Goal: Information Seeking & Learning: Learn about a topic

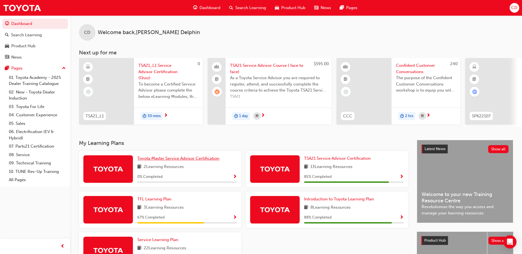
click at [169, 161] on span "Toyota Master Service Advisor Certification" at bounding box center [178, 158] width 82 height 5
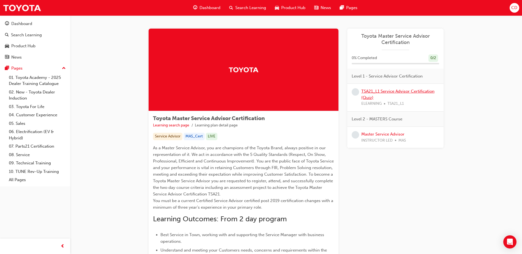
click at [394, 91] on link "TSA21_L1 Service Advisor Certification (Quiz)" at bounding box center [398, 94] width 73 height 11
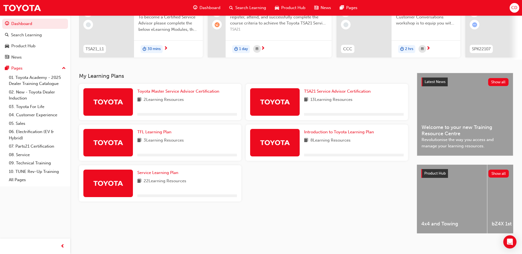
scroll to position [75, 0]
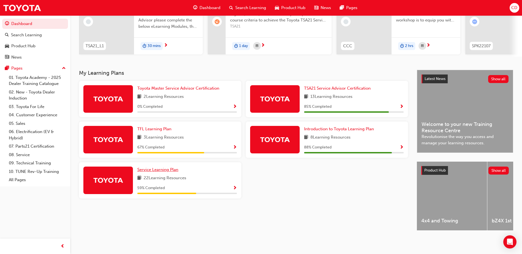
click at [158, 168] on span "Service Learning Plan" at bounding box center [157, 169] width 41 height 5
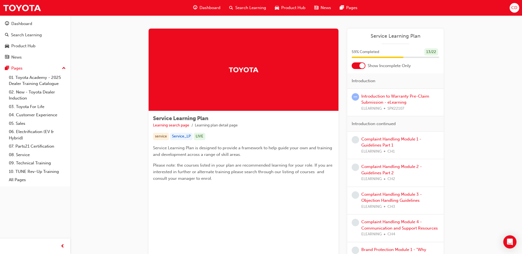
click at [369, 99] on div "Introduction to Warranty Pre-Claim Submission - eLearning ELEARNING SPK22107" at bounding box center [401, 102] width 78 height 19
click at [370, 96] on link "Introduction to Warranty Pre-Claim Submission - eLearning" at bounding box center [396, 99] width 68 height 11
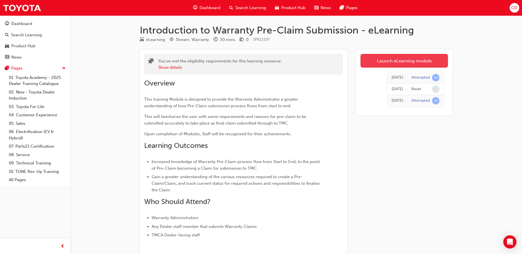
click at [390, 62] on link "Launch eLearning module" at bounding box center [405, 61] width 88 height 14
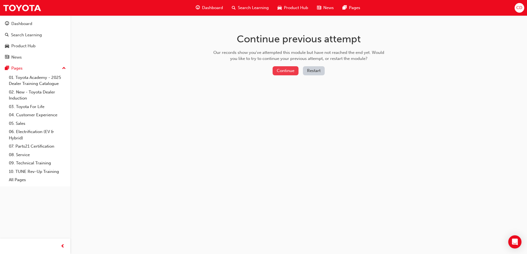
click at [290, 72] on button "Continue" at bounding box center [285, 70] width 26 height 9
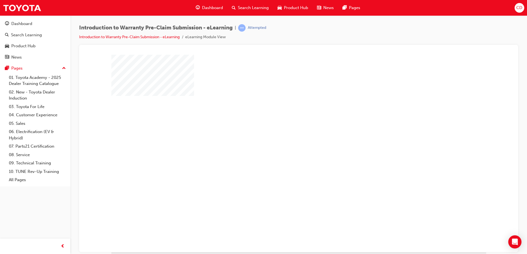
click at [283, 138] on div "play" at bounding box center [283, 138] width 0 height 0
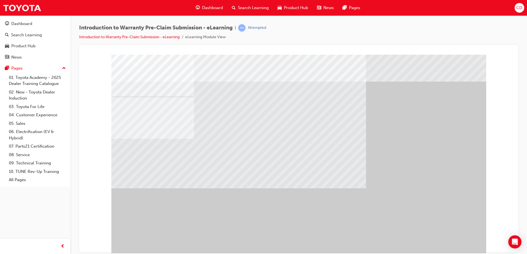
scroll to position [8, 0]
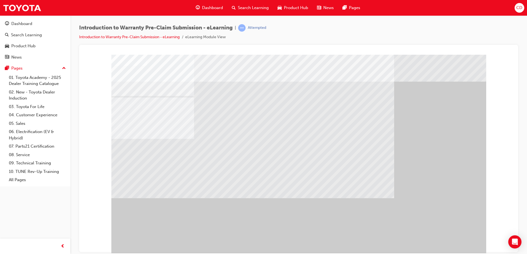
click at [458, 241] on div "" at bounding box center [298, 154] width 375 height 198
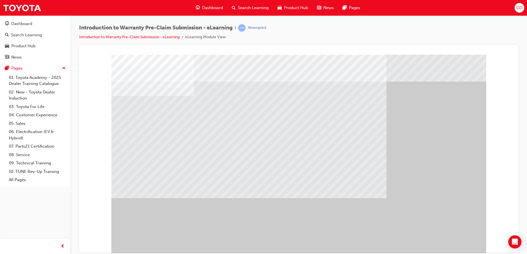
drag, startPoint x: 459, startPoint y: 242, endPoint x: 457, endPoint y: 237, distance: 5.3
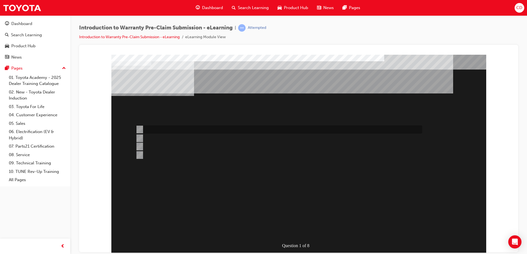
click at [231, 132] on div at bounding box center [277, 130] width 286 height 8
radio input "true"
click at [214, 148] on div at bounding box center [277, 147] width 286 height 8
radio input "true"
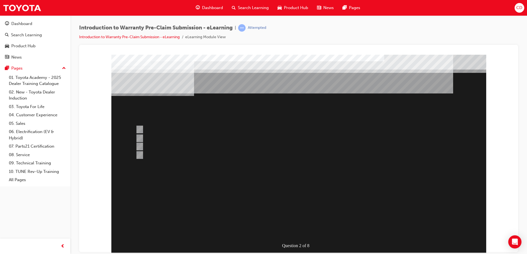
click at [202, 132] on div at bounding box center [298, 154] width 375 height 198
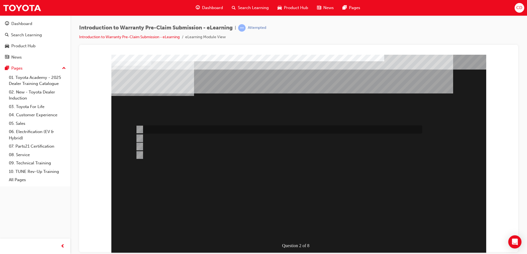
click at [209, 133] on div at bounding box center [277, 130] width 286 height 8
click at [219, 156] on div at bounding box center [277, 155] width 286 height 8
radio input "false"
radio input "true"
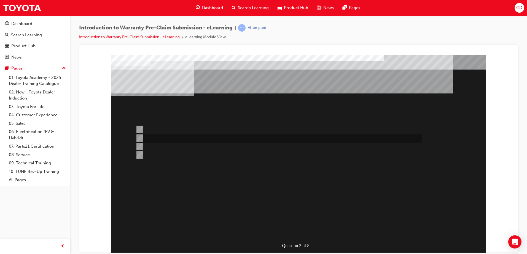
click at [183, 140] on div at bounding box center [277, 139] width 286 height 8
radio input "true"
click at [188, 129] on div at bounding box center [277, 130] width 286 height 8
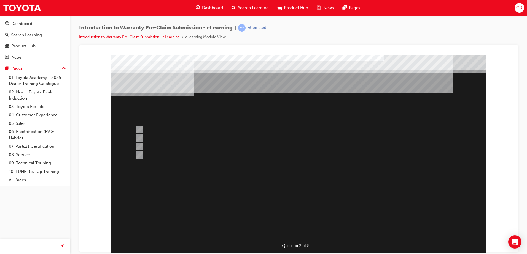
click at [177, 144] on div at bounding box center [298, 154] width 375 height 198
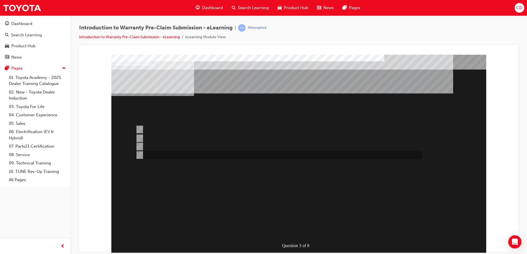
click at [175, 148] on div at bounding box center [277, 147] width 286 height 8
radio input "false"
radio input "true"
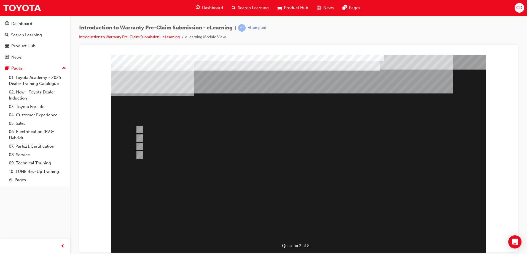
click at [295, 231] on div at bounding box center [298, 154] width 375 height 198
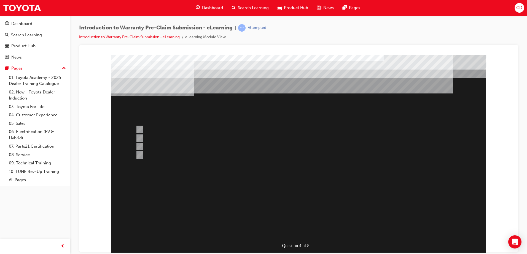
click at [301, 230] on div at bounding box center [298, 154] width 375 height 198
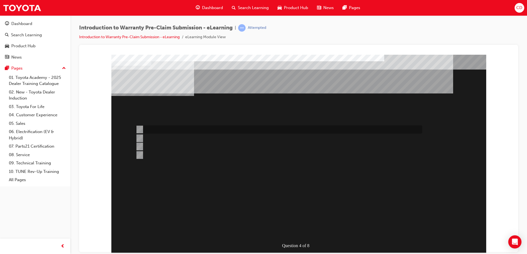
click at [211, 131] on div at bounding box center [277, 130] width 286 height 8
radio input "true"
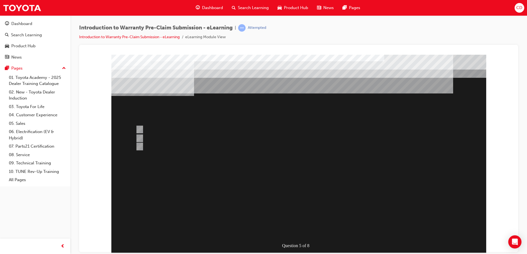
click at [180, 136] on div at bounding box center [298, 154] width 375 height 198
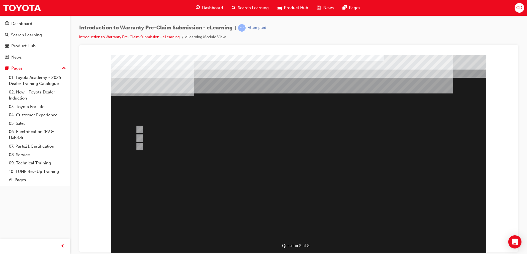
click at [182, 138] on div at bounding box center [298, 154] width 375 height 198
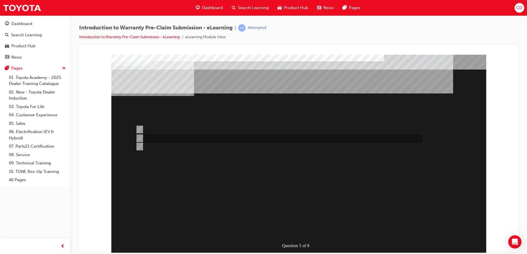
click at [218, 140] on div at bounding box center [277, 139] width 286 height 8
radio input "true"
click at [178, 129] on div at bounding box center [277, 130] width 286 height 8
radio input "true"
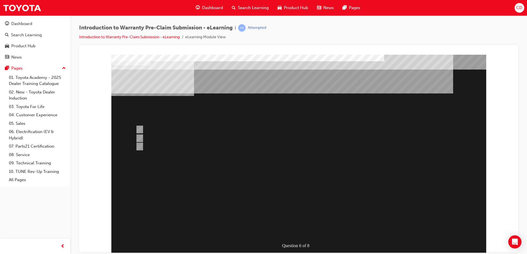
click at [176, 129] on div at bounding box center [277, 130] width 286 height 8
click at [173, 138] on div at bounding box center [277, 139] width 286 height 8
radio input "false"
radio input "true"
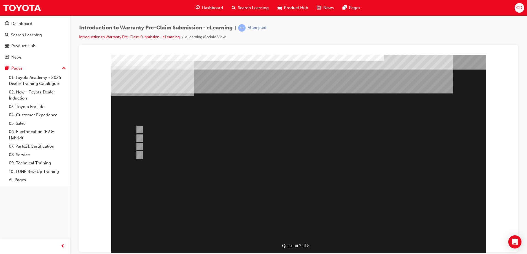
click at [169, 155] on div at bounding box center [277, 155] width 286 height 8
radio input "true"
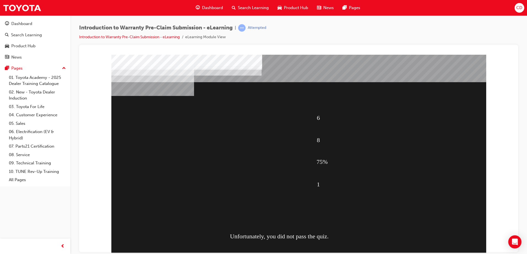
click at [297, 232] on div "Unfortunately, you did not pass the quiz." at bounding box center [305, 237] width 151 height 22
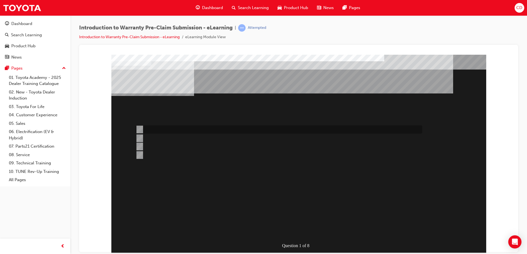
click at [200, 128] on div at bounding box center [277, 130] width 286 height 8
radio input "true"
click at [175, 139] on div at bounding box center [277, 139] width 286 height 8
radio input "true"
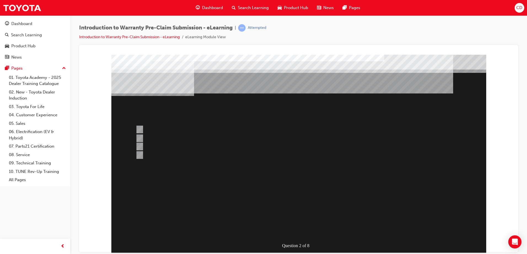
click at [177, 125] on div at bounding box center [298, 154] width 375 height 198
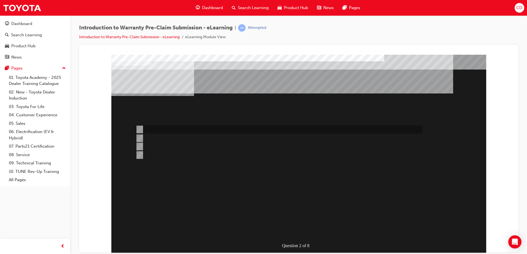
click at [169, 126] on div at bounding box center [277, 130] width 286 height 8
radio input "true"
click at [174, 140] on div at bounding box center [277, 139] width 286 height 8
radio input "true"
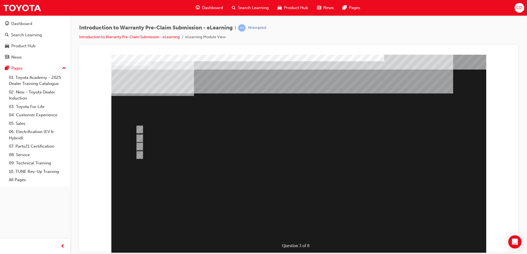
click at [207, 130] on div at bounding box center [277, 130] width 286 height 8
radio input "true"
click at [205, 137] on div at bounding box center [277, 139] width 286 height 8
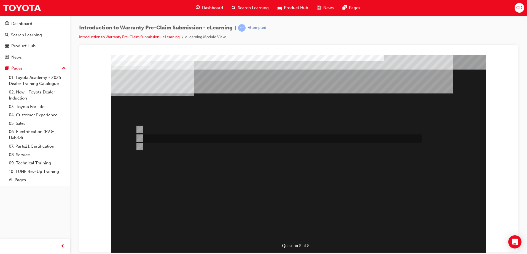
radio input "true"
click at [179, 126] on div at bounding box center [277, 130] width 286 height 8
radio input "true"
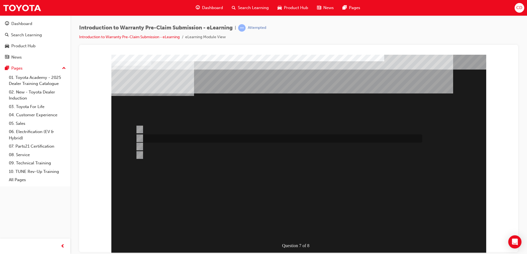
click at [185, 140] on div at bounding box center [277, 139] width 286 height 8
radio input "true"
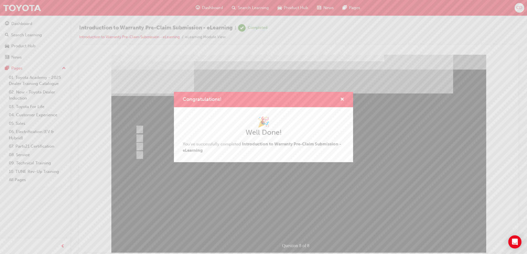
click at [226, 148] on div "🎉 Well Done! You've successfully completed Introduction to Warranty Pre-Claim S…" at bounding box center [263, 134] width 161 height 37
drag, startPoint x: 342, startPoint y: 102, endPoint x: 258, endPoint y: 48, distance: 100.6
click at [342, 102] on button "Congratulations!" at bounding box center [342, 99] width 4 height 7
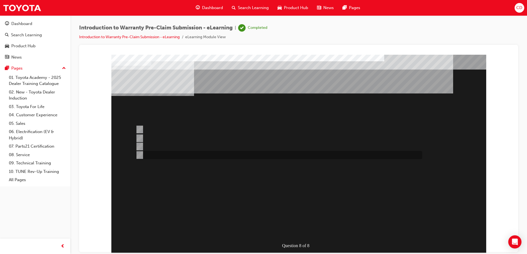
click at [157, 152] on div at bounding box center [277, 155] width 286 height 8
radio input "true"
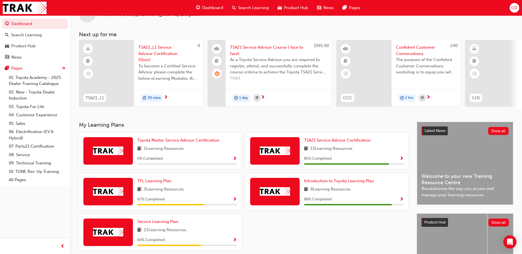
scroll to position [28, 0]
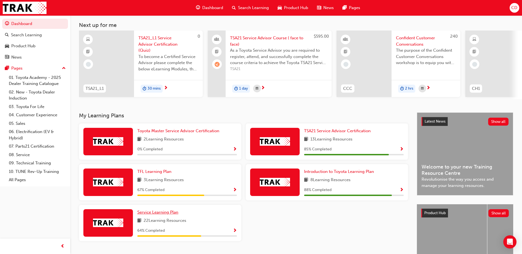
click at [173, 215] on span "Service Learning Plan" at bounding box center [157, 212] width 41 height 5
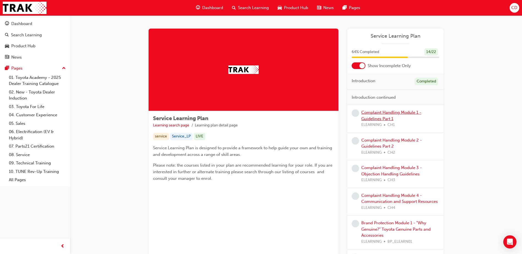
click at [384, 116] on link "Complaint Handling Module 1 - Guidelines Part 1" at bounding box center [392, 115] width 60 height 11
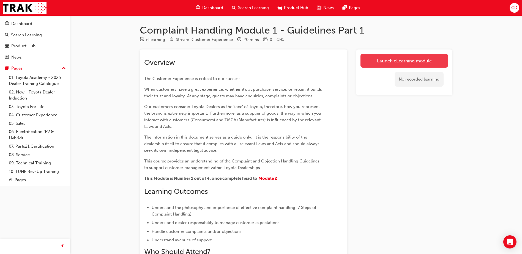
click at [400, 63] on link "Launch eLearning module" at bounding box center [405, 61] width 88 height 14
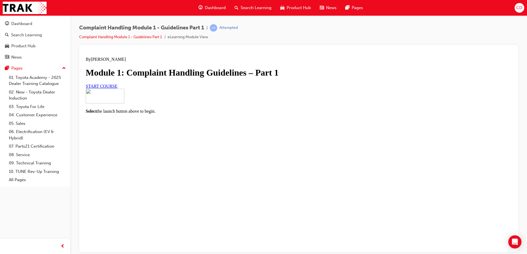
scroll to position [32, 0]
click at [117, 88] on span "START COURSE" at bounding box center [102, 86] width 32 height 5
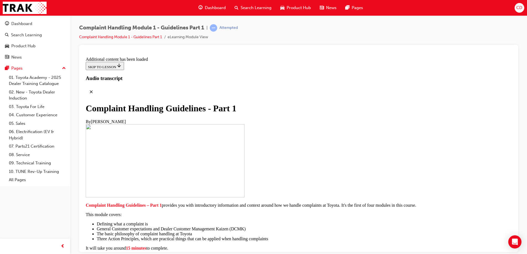
drag, startPoint x: 391, startPoint y: 128, endPoint x: 392, endPoint y: 131, distance: 3.0
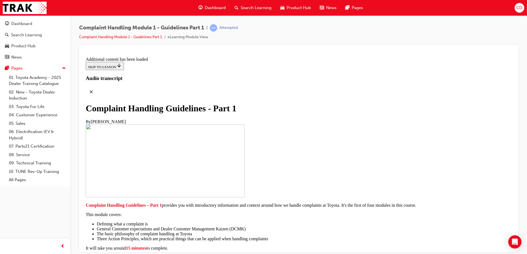
scroll to position [683, 0]
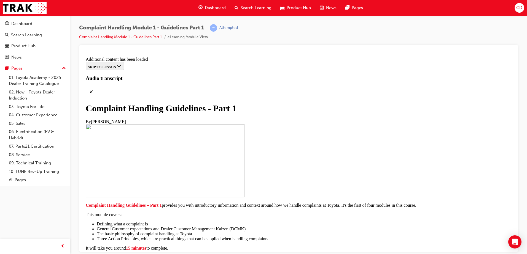
drag, startPoint x: 389, startPoint y: 169, endPoint x: 389, endPoint y: 174, distance: 4.7
drag, startPoint x: 391, startPoint y: 222, endPoint x: 389, endPoint y: 213, distance: 9.0
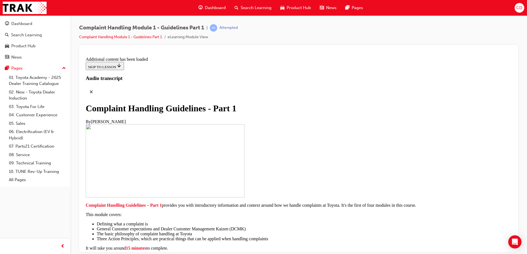
radio input "true"
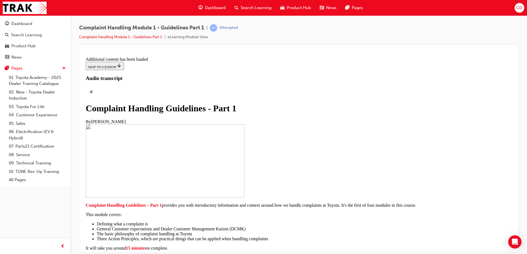
radio input "true"
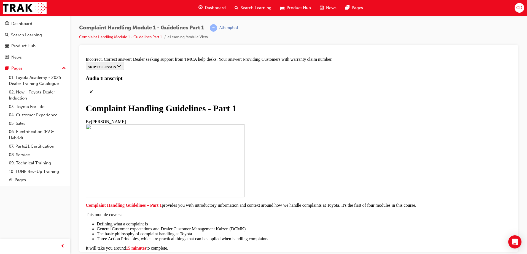
radio input "true"
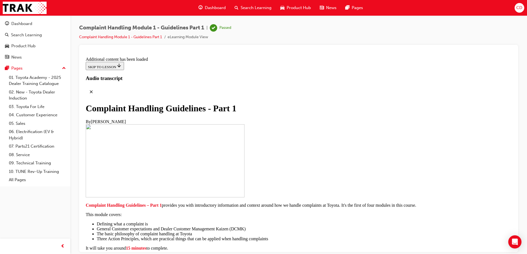
scroll to position [4058, 0]
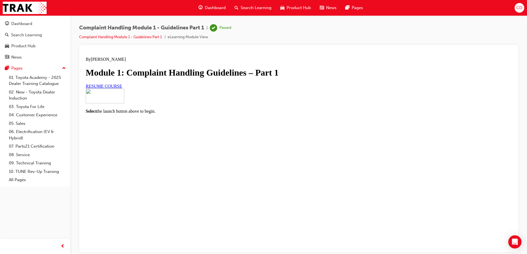
click at [122, 88] on link "RESUME COURSE" at bounding box center [104, 86] width 36 height 5
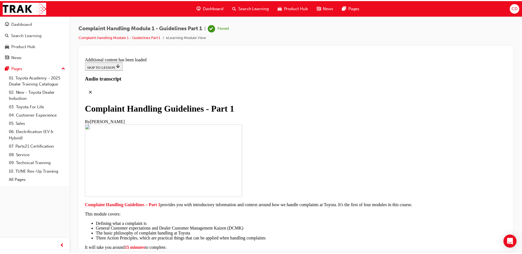
scroll to position [3582, 0]
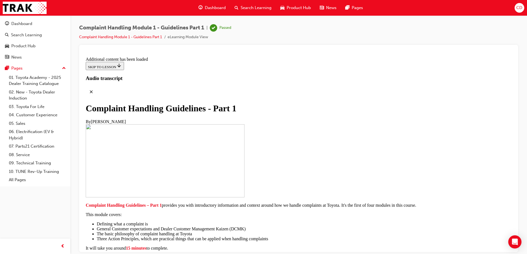
click at [218, 8] on span "Dashboard" at bounding box center [215, 8] width 21 height 6
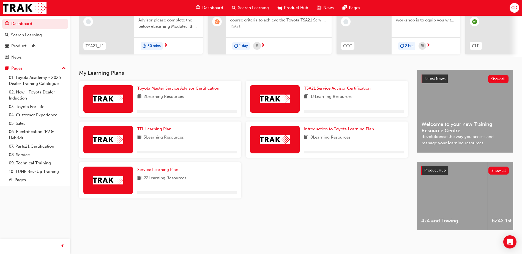
scroll to position [75, 0]
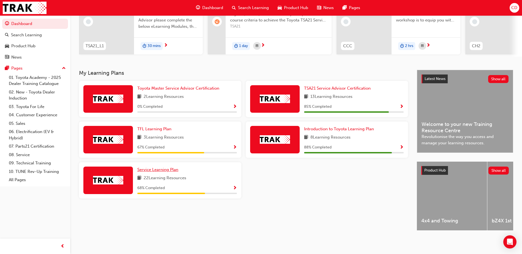
click at [162, 167] on span "Service Learning Plan" at bounding box center [157, 169] width 41 height 5
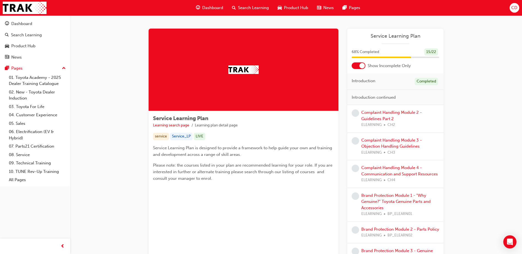
click at [383, 115] on div "Complaint Handling Module 2 - Guidelines Part 2 ELEARNING CH2" at bounding box center [401, 119] width 78 height 19
click at [374, 113] on link "Complaint Handling Module 2 - Guidelines Part 2" at bounding box center [392, 115] width 61 height 11
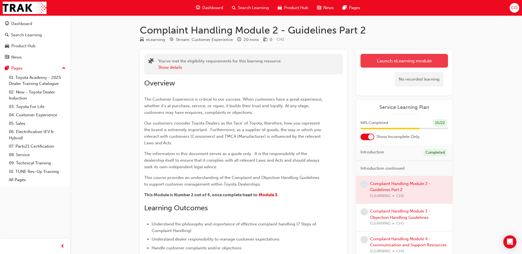
click at [395, 63] on link "Launch eLearning module" at bounding box center [405, 61] width 88 height 14
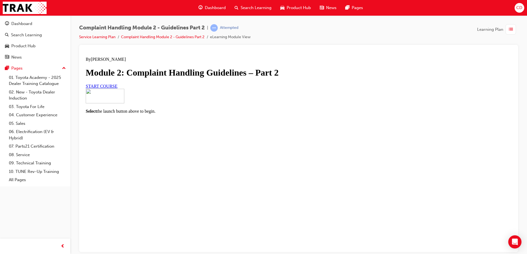
scroll to position [28, 0]
click at [117, 88] on link "START COURSE" at bounding box center [102, 86] width 32 height 5
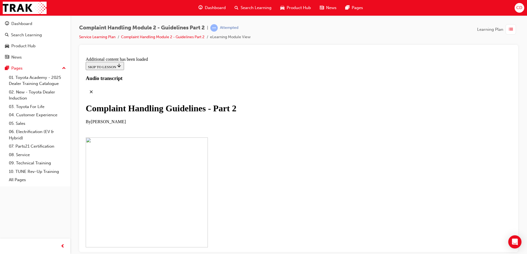
scroll to position [427, 0]
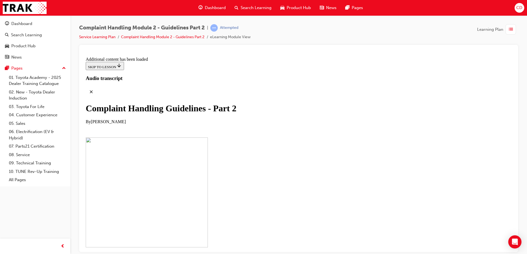
scroll to position [2590, 0]
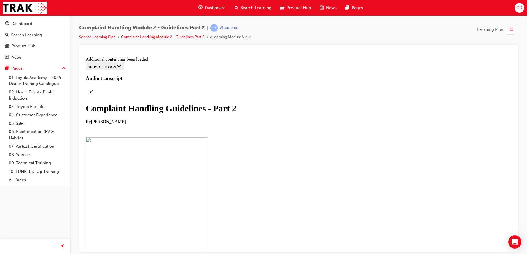
scroll to position [3242, 0]
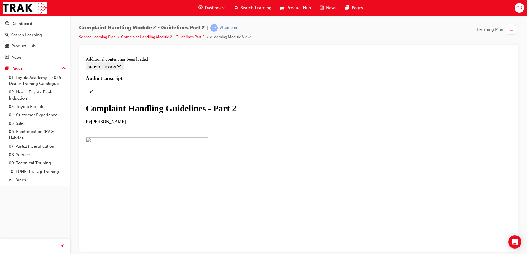
scroll to position [3307, 0]
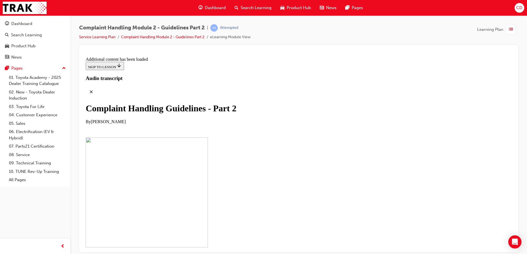
checkbox input "true"
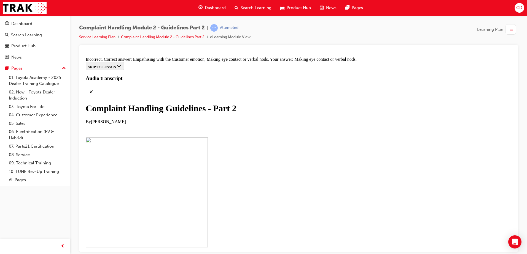
scroll to position [3645, 0]
checkbox input "true"
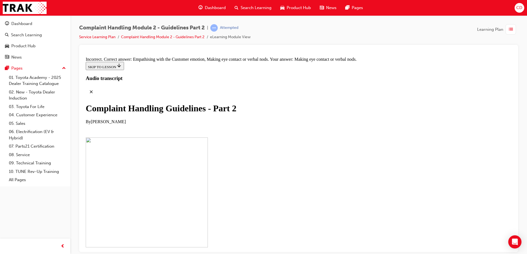
checkbox input "false"
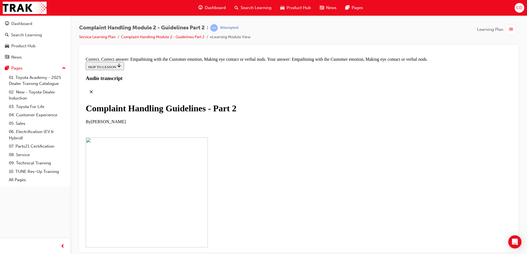
drag, startPoint x: 207, startPoint y: 102, endPoint x: 200, endPoint y: 104, distance: 6.9
drag, startPoint x: 242, startPoint y: 208, endPoint x: 343, endPoint y: 66, distance: 174.4
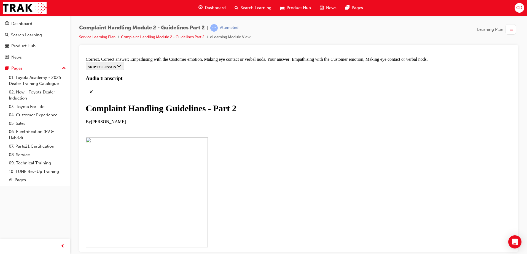
drag, startPoint x: 262, startPoint y: 147, endPoint x: 262, endPoint y: 150, distance: 3.6
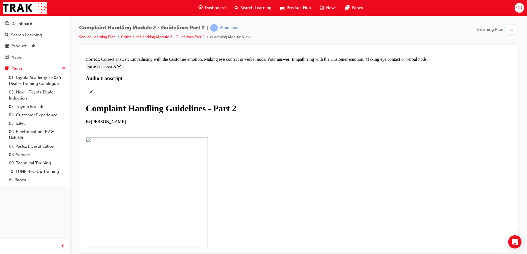
drag, startPoint x: 262, startPoint y: 150, endPoint x: 260, endPoint y: 142, distance: 8.6
drag, startPoint x: 253, startPoint y: 175, endPoint x: 322, endPoint y: 92, distance: 107.2
drag, startPoint x: 270, startPoint y: 230, endPoint x: 293, endPoint y: 122, distance: 110.5
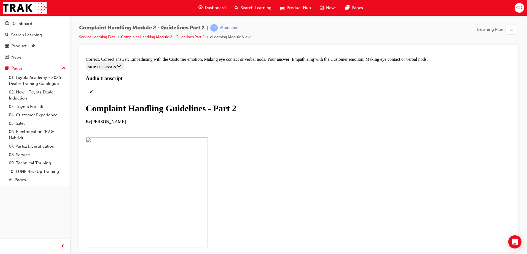
drag, startPoint x: 261, startPoint y: 177, endPoint x: 277, endPoint y: 172, distance: 16.9
drag, startPoint x: 265, startPoint y: 149, endPoint x: 296, endPoint y: 204, distance: 62.8
drag, startPoint x: 267, startPoint y: 156, endPoint x: 297, endPoint y: 145, distance: 32.0
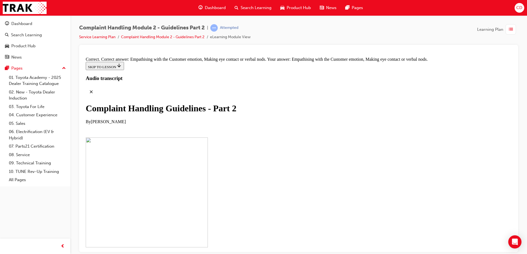
drag, startPoint x: 273, startPoint y: 150, endPoint x: 307, endPoint y: 148, distance: 34.7
drag, startPoint x: 273, startPoint y: 232, endPoint x: 318, endPoint y: 229, distance: 44.2
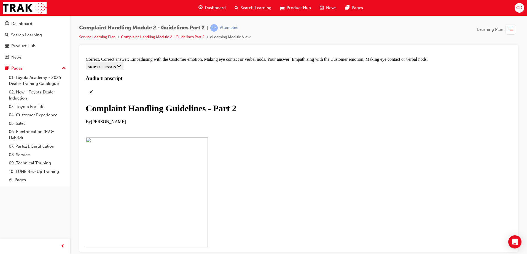
scroll to position [3931, 0]
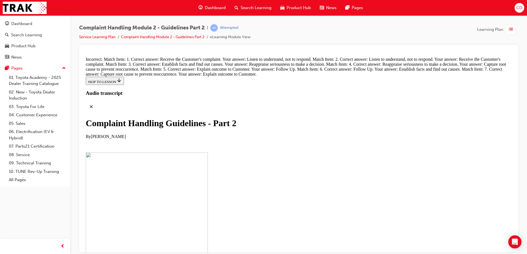
scroll to position [3876, 0]
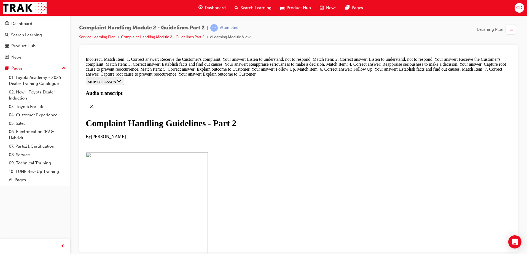
drag, startPoint x: 255, startPoint y: 186, endPoint x: 278, endPoint y: 149, distance: 43.0
drag, startPoint x: 248, startPoint y: 186, endPoint x: 287, endPoint y: 188, distance: 39.2
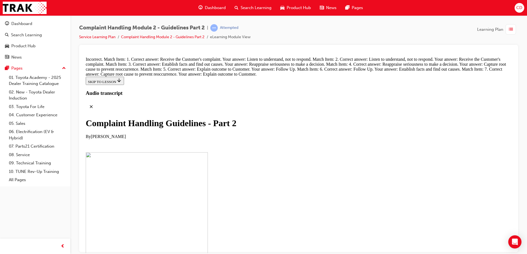
drag, startPoint x: 254, startPoint y: 216, endPoint x: 287, endPoint y: 181, distance: 47.9
drag, startPoint x: 278, startPoint y: 243, endPoint x: 305, endPoint y: 147, distance: 99.9
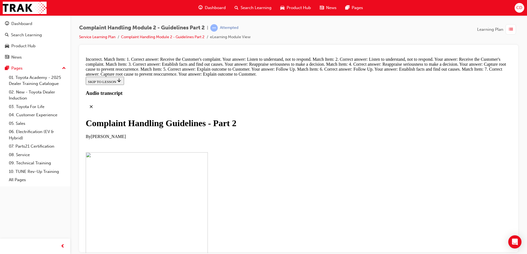
drag, startPoint x: 270, startPoint y: 209, endPoint x: 299, endPoint y: 177, distance: 43.9
drag, startPoint x: 283, startPoint y: 248, endPoint x: 289, endPoint y: 230, distance: 19.0
drag, startPoint x: 282, startPoint y: 235, endPoint x: 313, endPoint y: 200, distance: 47.0
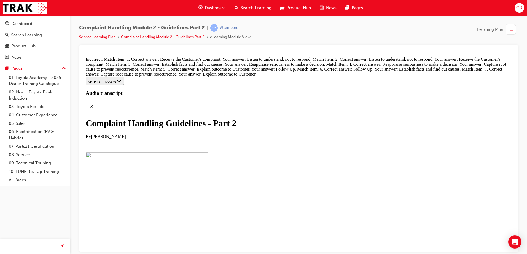
drag, startPoint x: 265, startPoint y: 243, endPoint x: 308, endPoint y: 233, distance: 43.4
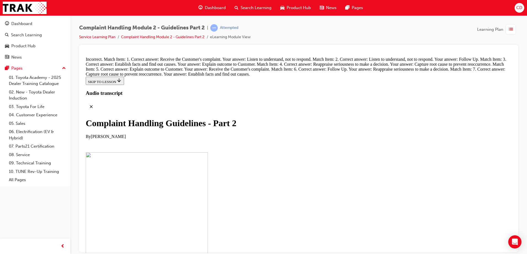
scroll to position [3754, 0]
drag, startPoint x: 279, startPoint y: 216, endPoint x: 310, endPoint y: 183, distance: 45.6
drag, startPoint x: 284, startPoint y: 214, endPoint x: 314, endPoint y: 212, distance: 30.4
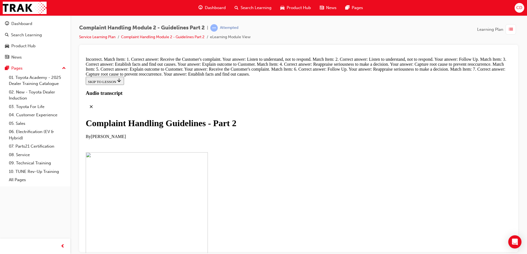
scroll to position [3809, 0]
drag, startPoint x: 261, startPoint y: 216, endPoint x: 292, endPoint y: 184, distance: 45.0
drag, startPoint x: 231, startPoint y: 244, endPoint x: 249, endPoint y: 116, distance: 129.4
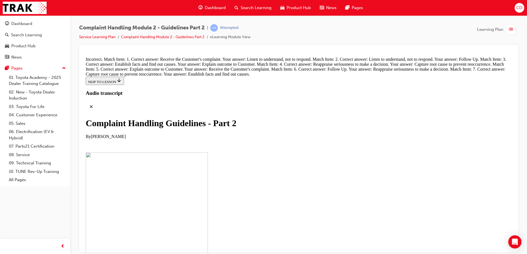
drag, startPoint x: 241, startPoint y: 212, endPoint x: 259, endPoint y: 162, distance: 53.2
drag, startPoint x: 253, startPoint y: 213, endPoint x: 275, endPoint y: 123, distance: 93.1
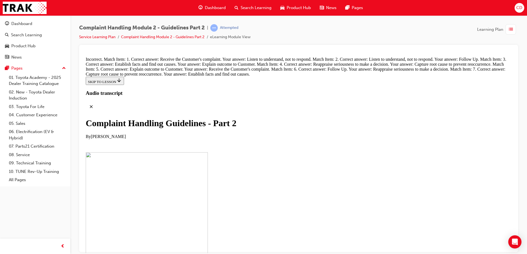
drag, startPoint x: 237, startPoint y: 241, endPoint x: 274, endPoint y: 212, distance: 46.5
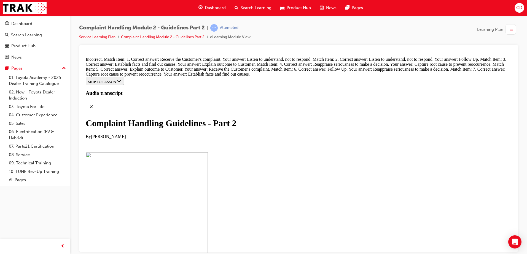
drag, startPoint x: 263, startPoint y: 211, endPoint x: 297, endPoint y: 178, distance: 47.5
drag, startPoint x: 266, startPoint y: 219, endPoint x: 309, endPoint y: 218, distance: 42.7
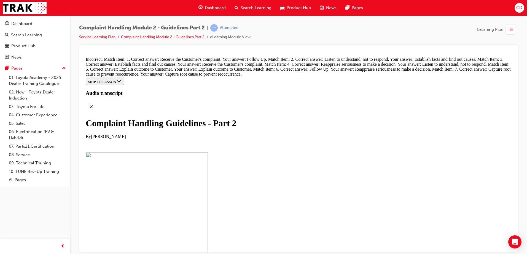
scroll to position [3926, 0]
drag, startPoint x: 224, startPoint y: 72, endPoint x: 266, endPoint y: 210, distance: 144.2
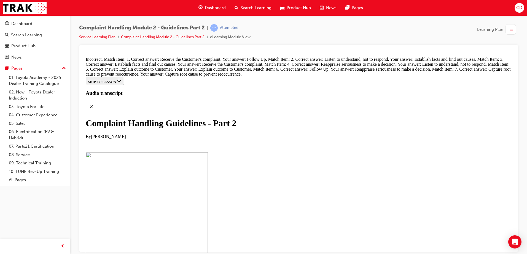
scroll to position [3946, 0]
drag, startPoint x: 283, startPoint y: 158, endPoint x: 282, endPoint y: 137, distance: 20.4
drag, startPoint x: 235, startPoint y: 76, endPoint x: 248, endPoint y: 156, distance: 81.3
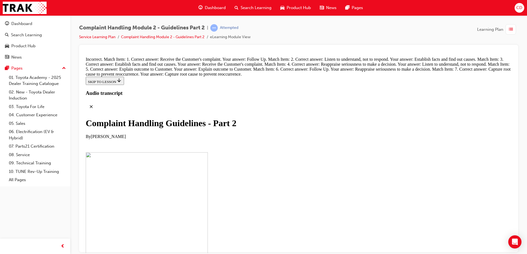
drag, startPoint x: 251, startPoint y: 134, endPoint x: 247, endPoint y: 107, distance: 27.8
drag, startPoint x: 280, startPoint y: 181, endPoint x: 311, endPoint y: 152, distance: 41.7
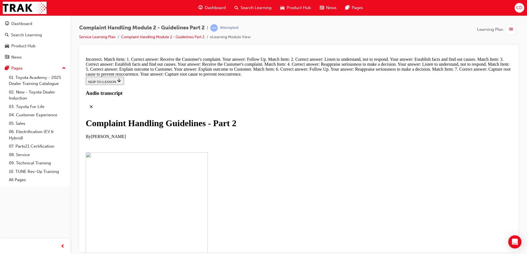
scroll to position [3925, 0]
drag, startPoint x: 242, startPoint y: 133, endPoint x: 286, endPoint y: 213, distance: 92.2
drag, startPoint x: 284, startPoint y: 199, endPoint x: 280, endPoint y: 109, distance: 90.7
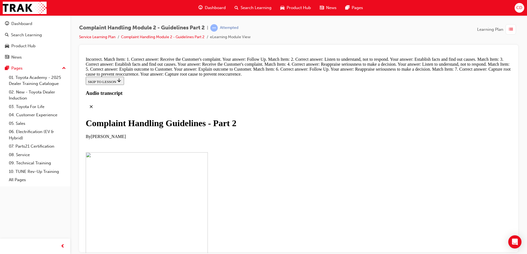
scroll to position [3815, 0]
drag, startPoint x: 256, startPoint y: 155, endPoint x: 260, endPoint y: 155, distance: 4.1
drag, startPoint x: 258, startPoint y: 204, endPoint x: 261, endPoint y: 200, distance: 4.8
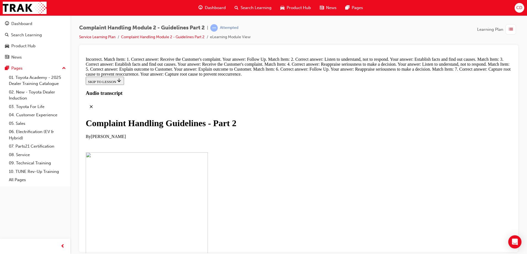
drag, startPoint x: 251, startPoint y: 124, endPoint x: 291, endPoint y: 122, distance: 40.3
drag, startPoint x: 263, startPoint y: 203, endPoint x: 289, endPoint y: 153, distance: 56.7
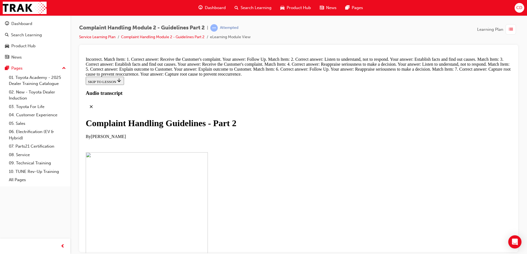
drag, startPoint x: 251, startPoint y: 152, endPoint x: 291, endPoint y: 155, distance: 39.5
drag, startPoint x: 272, startPoint y: 185, endPoint x: 300, endPoint y: 184, distance: 28.9
drag, startPoint x: 264, startPoint y: 232, endPoint x: 300, endPoint y: 227, distance: 36.2
